Goal: Information Seeking & Learning: Learn about a topic

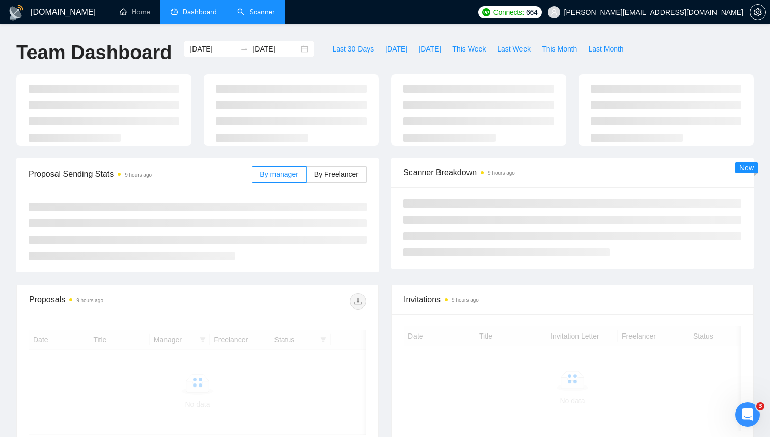
click at [259, 16] on link "Scanner" at bounding box center [256, 12] width 38 height 9
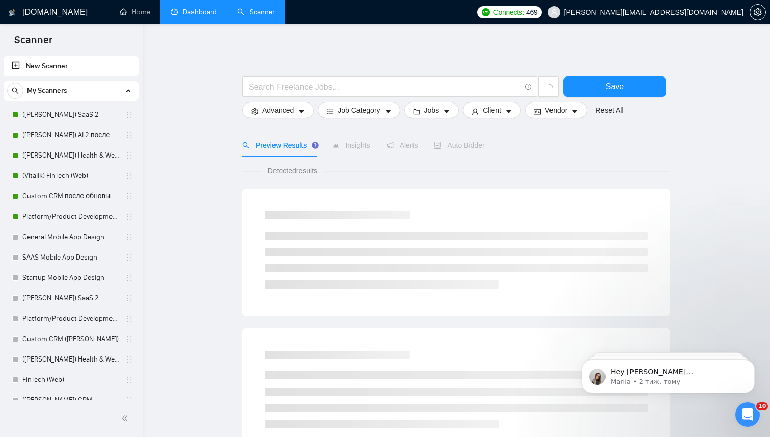
click at [192, 12] on link "Dashboard" at bounding box center [194, 12] width 46 height 9
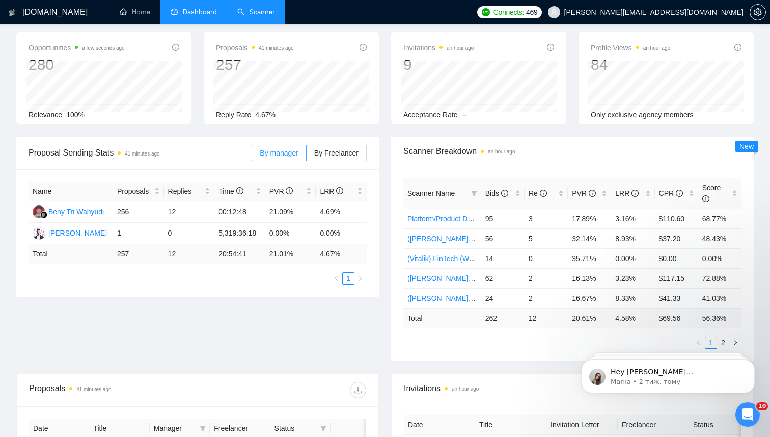
scroll to position [55, 0]
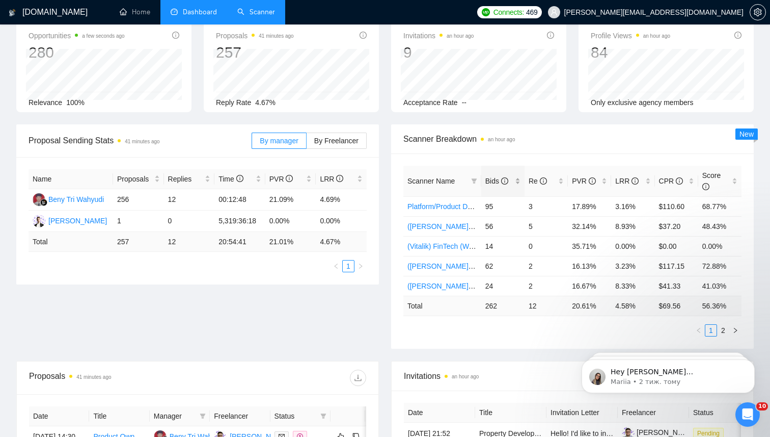
click at [492, 182] on span "Bids" at bounding box center [497, 181] width 23 height 8
click at [441, 206] on link "Platform/Product Development (Чисто продкты) (после обновы профилей)" at bounding box center [528, 206] width 241 height 8
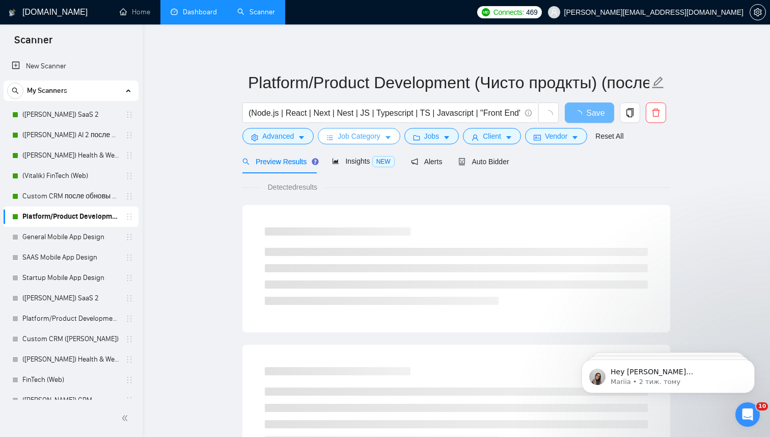
click at [399, 133] on button "Job Category" at bounding box center [359, 136] width 82 height 16
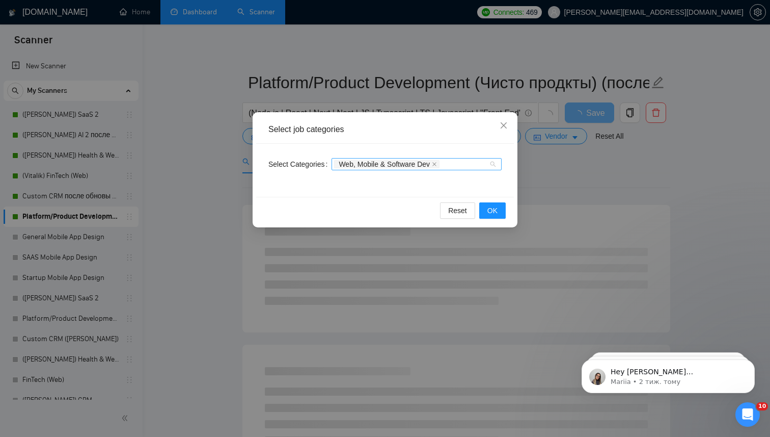
click at [471, 165] on div "Web, Mobile & Software Dev" at bounding box center [411, 164] width 155 height 10
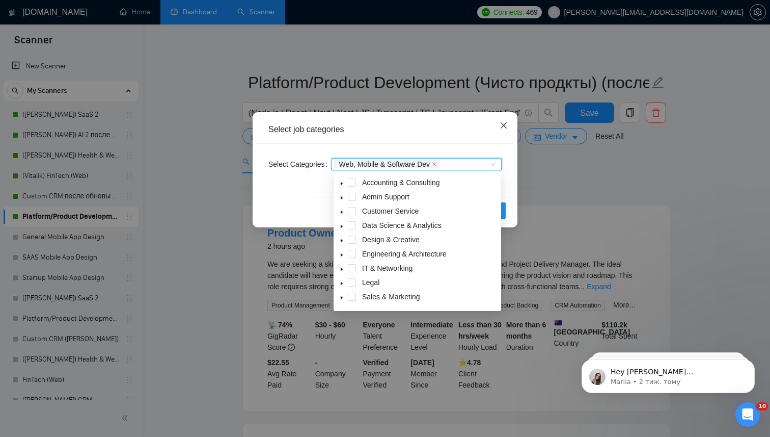
click at [506, 129] on icon "close" at bounding box center [504, 125] width 8 height 8
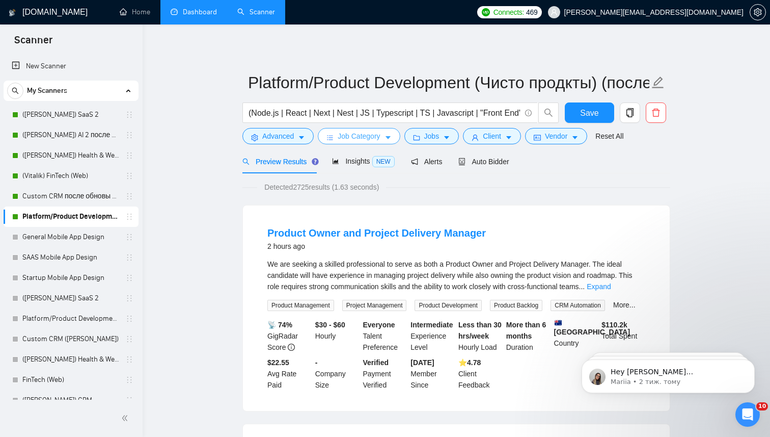
click at [392, 140] on icon "caret-down" at bounding box center [388, 137] width 7 height 7
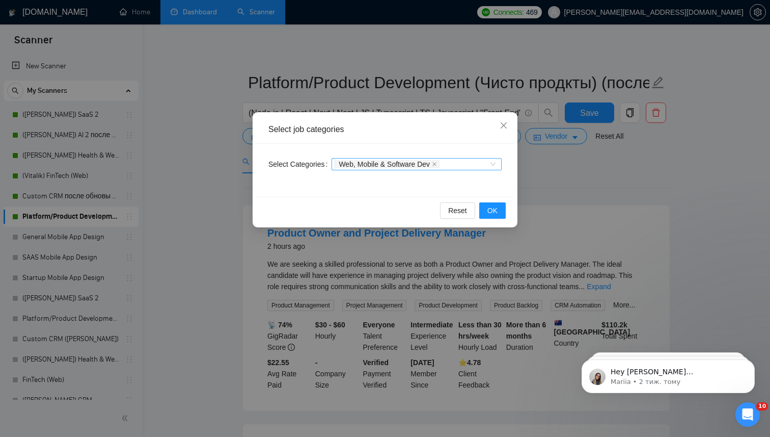
click at [452, 165] on div "Web, Mobile & Software Dev" at bounding box center [411, 164] width 155 height 10
